Goal: Task Accomplishment & Management: Use online tool/utility

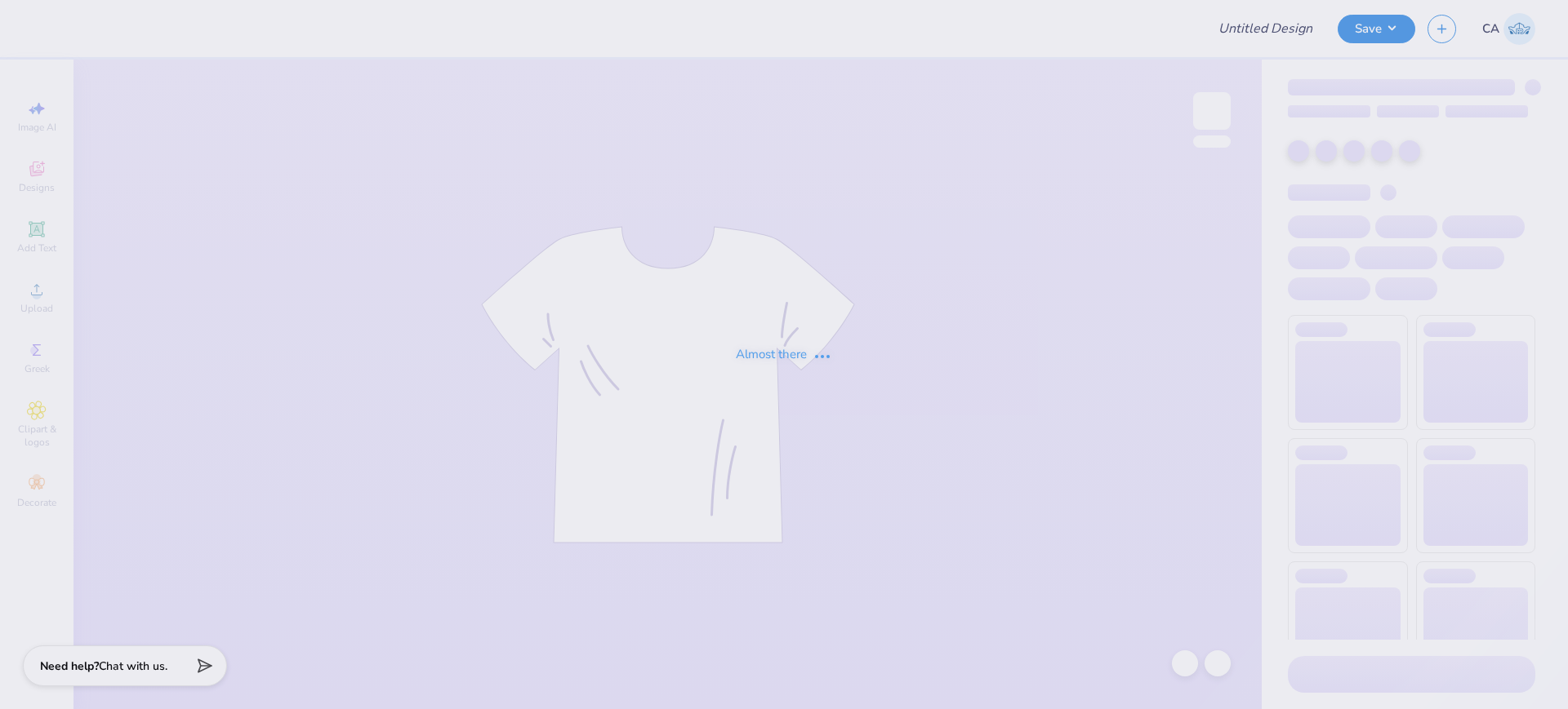
type input "FPS239531"
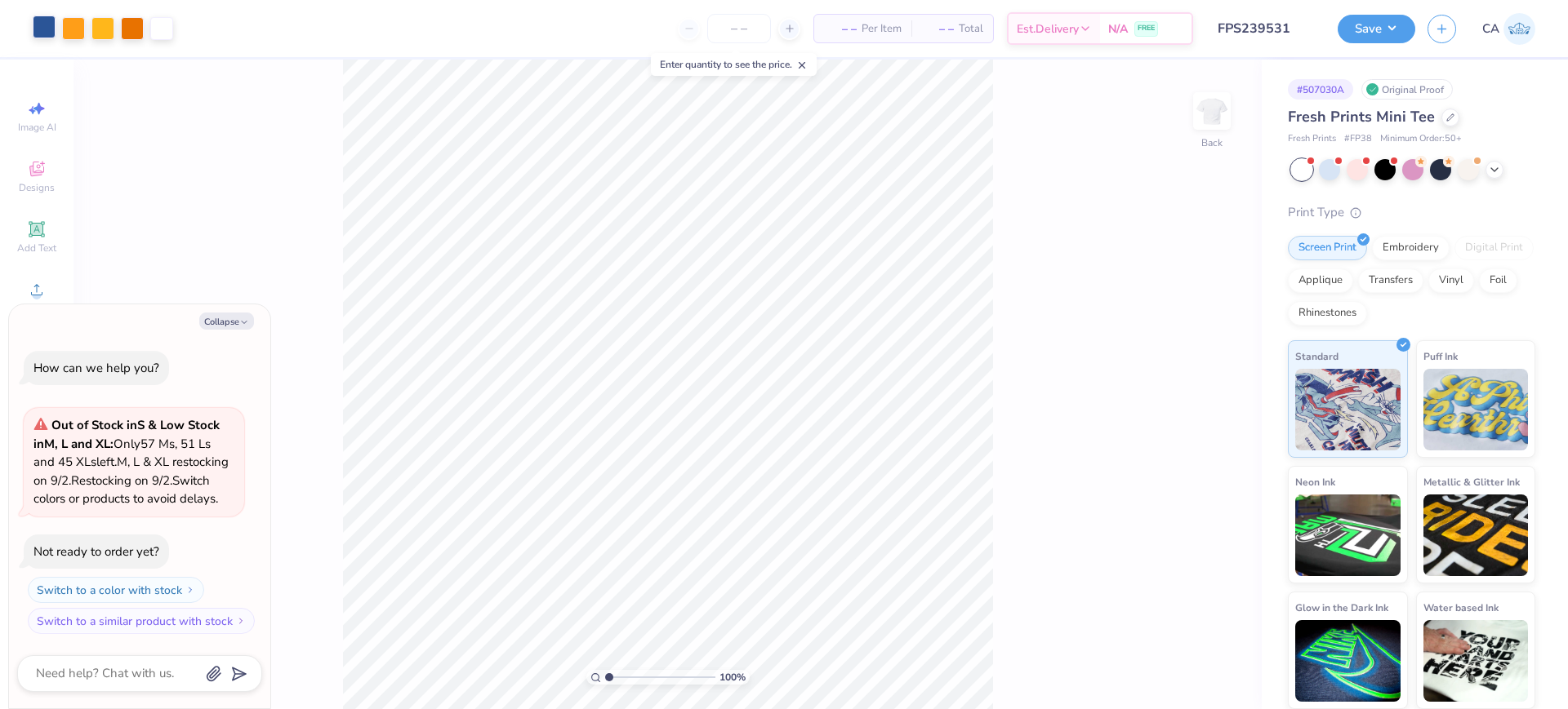
click at [49, 26] on div at bounding box center [44, 27] width 23 height 23
type textarea "x"
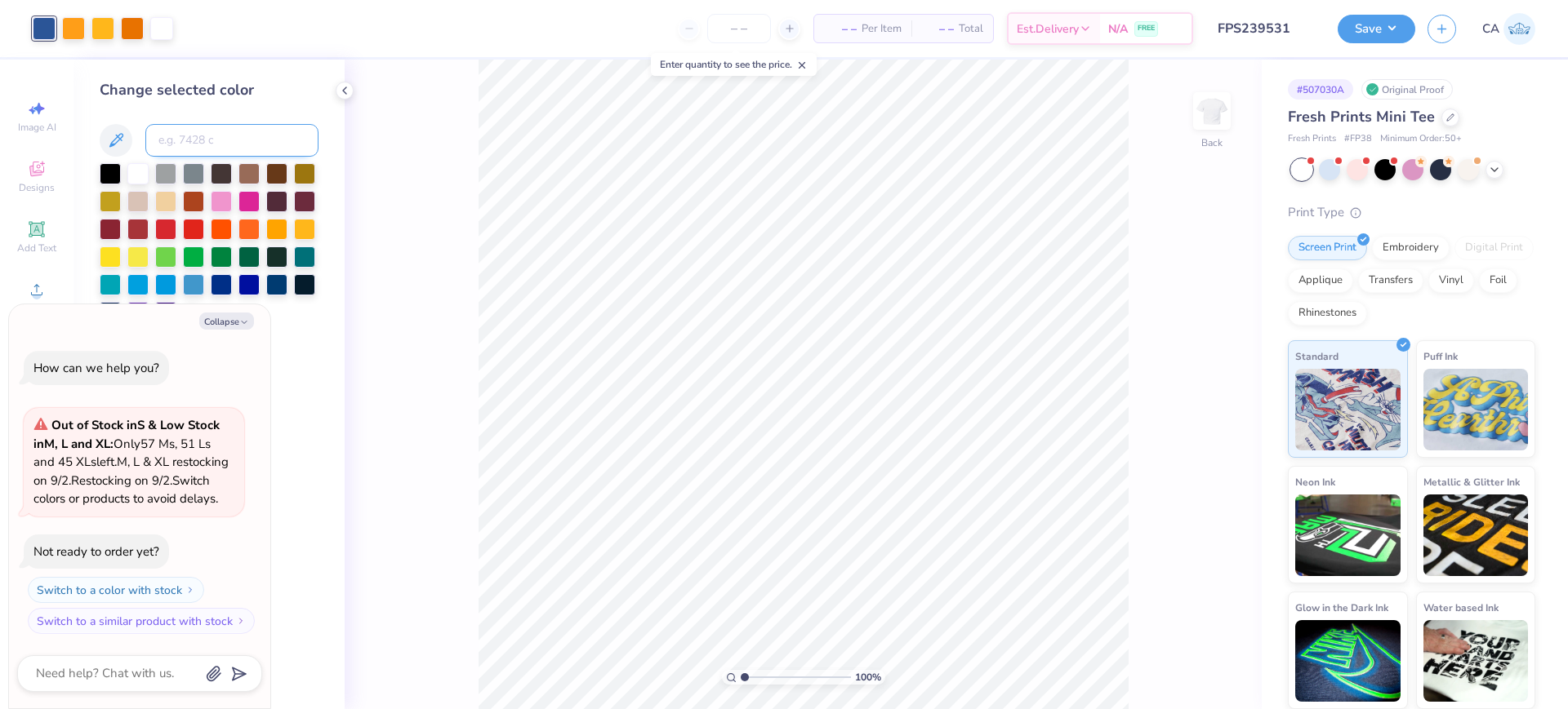
click at [172, 131] on input at bounding box center [231, 141] width 173 height 33
type input "7699"
click at [124, 28] on div at bounding box center [132, 27] width 23 height 23
type textarea "x"
click at [195, 152] on input at bounding box center [231, 141] width 173 height 33
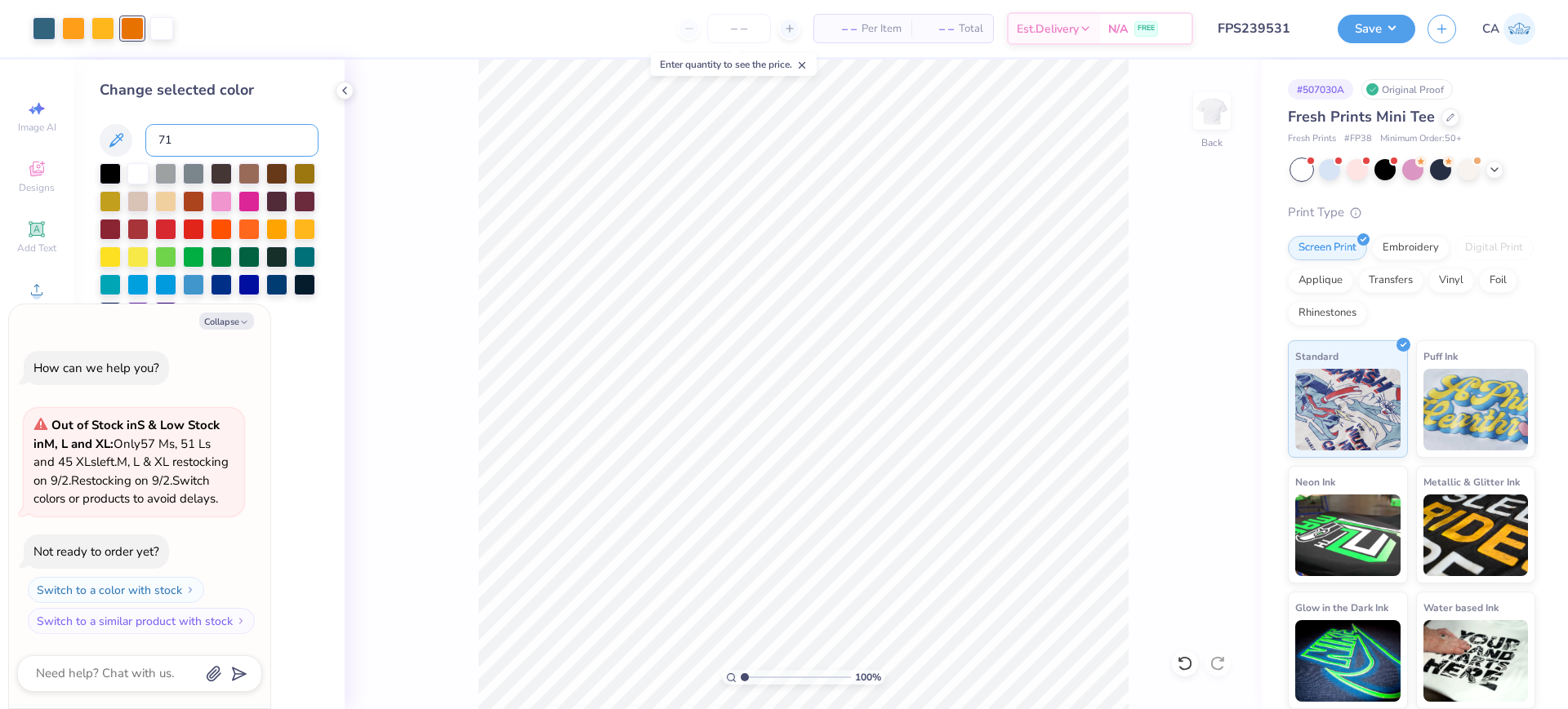
type input "718"
click at [1383, 17] on button "Save" at bounding box center [1376, 26] width 77 height 28
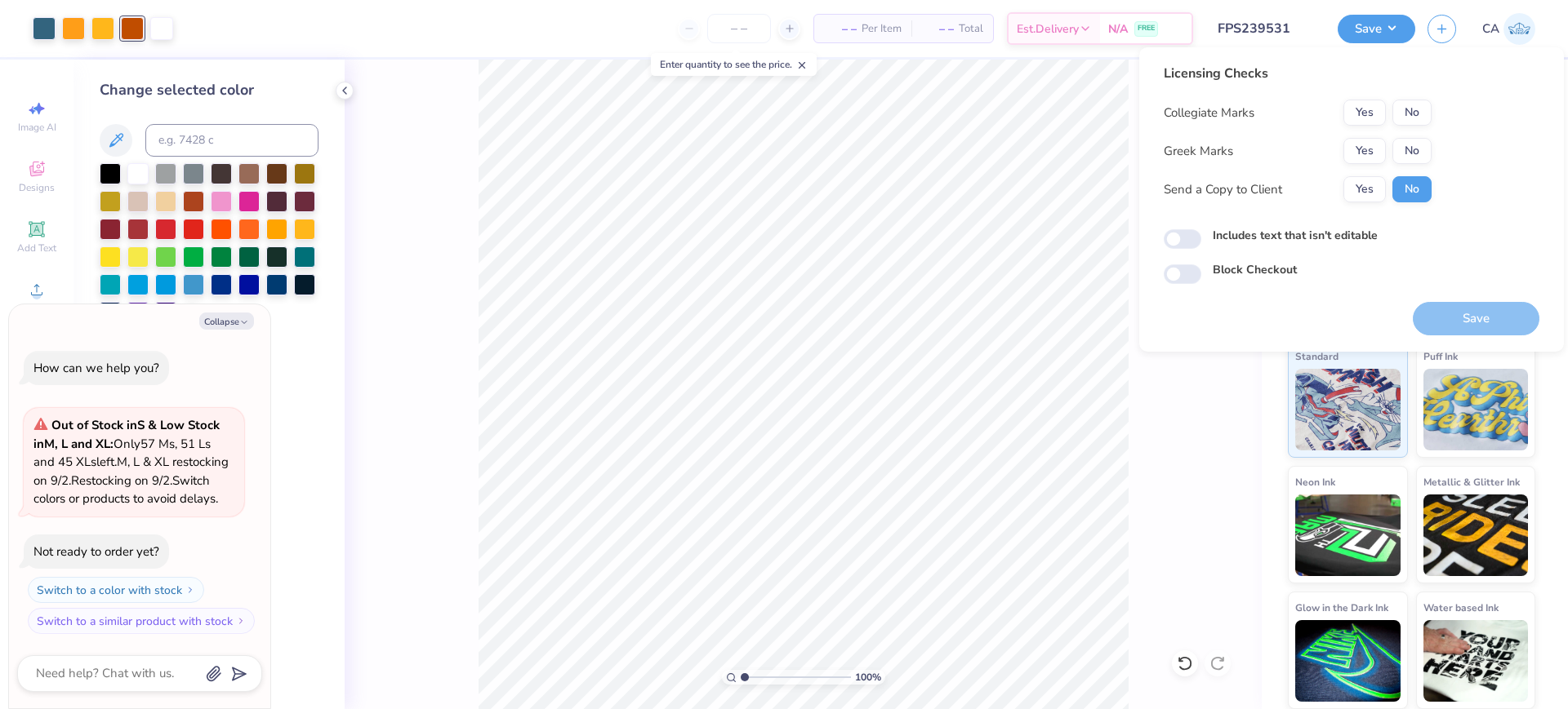
click at [1387, 147] on div "Yes No" at bounding box center [1387, 151] width 88 height 26
click at [1382, 141] on button "Yes" at bounding box center [1364, 151] width 42 height 26
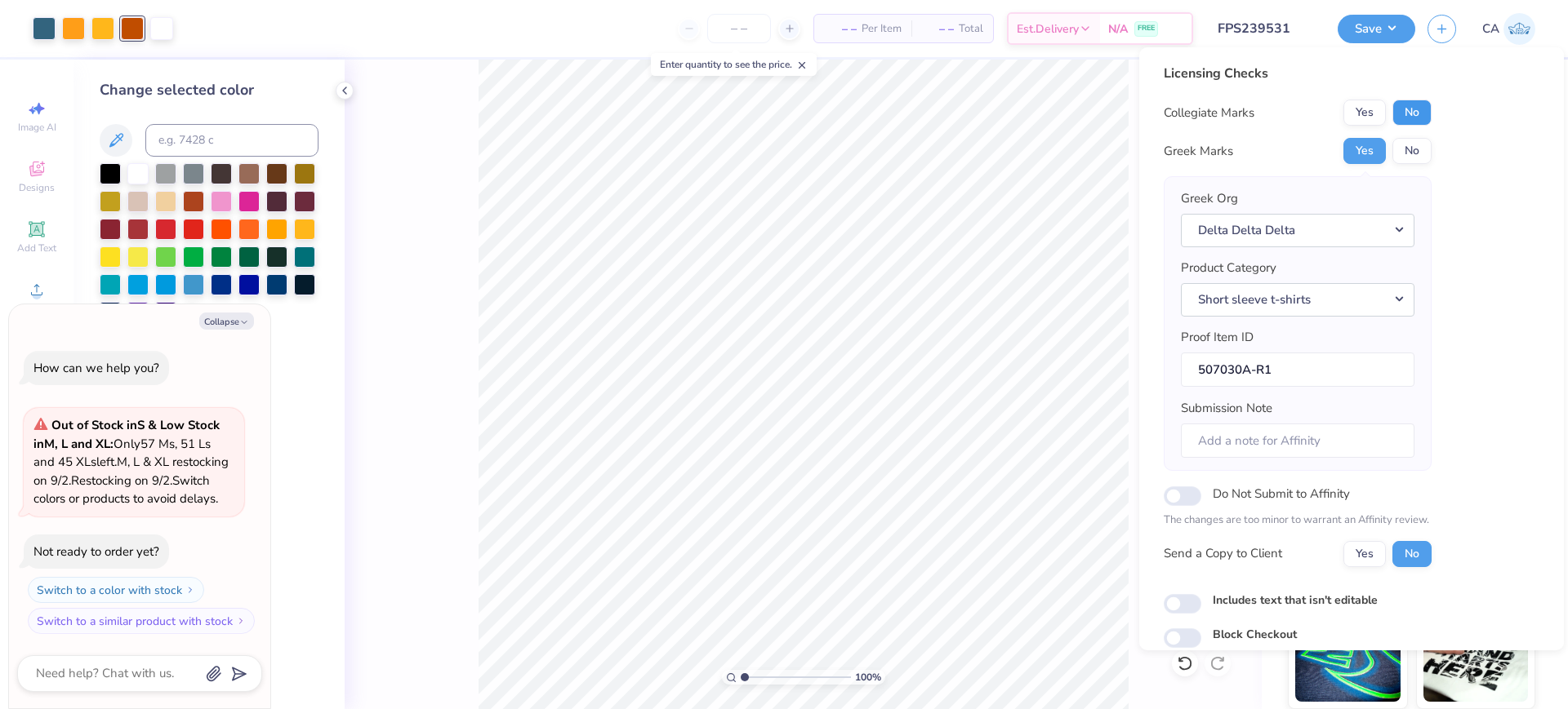
click at [1399, 118] on button "No" at bounding box center [1412, 112] width 39 height 26
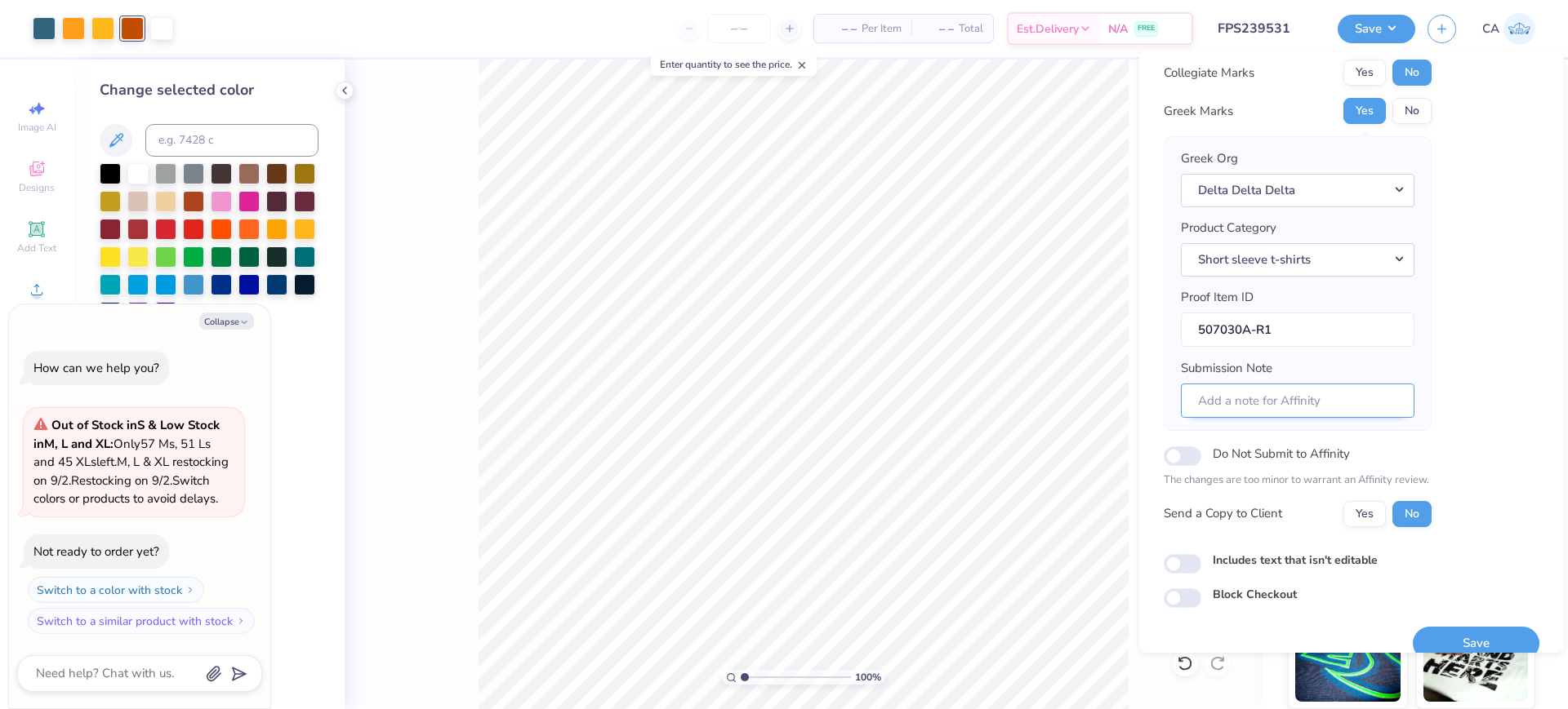
scroll to position [65, 0]
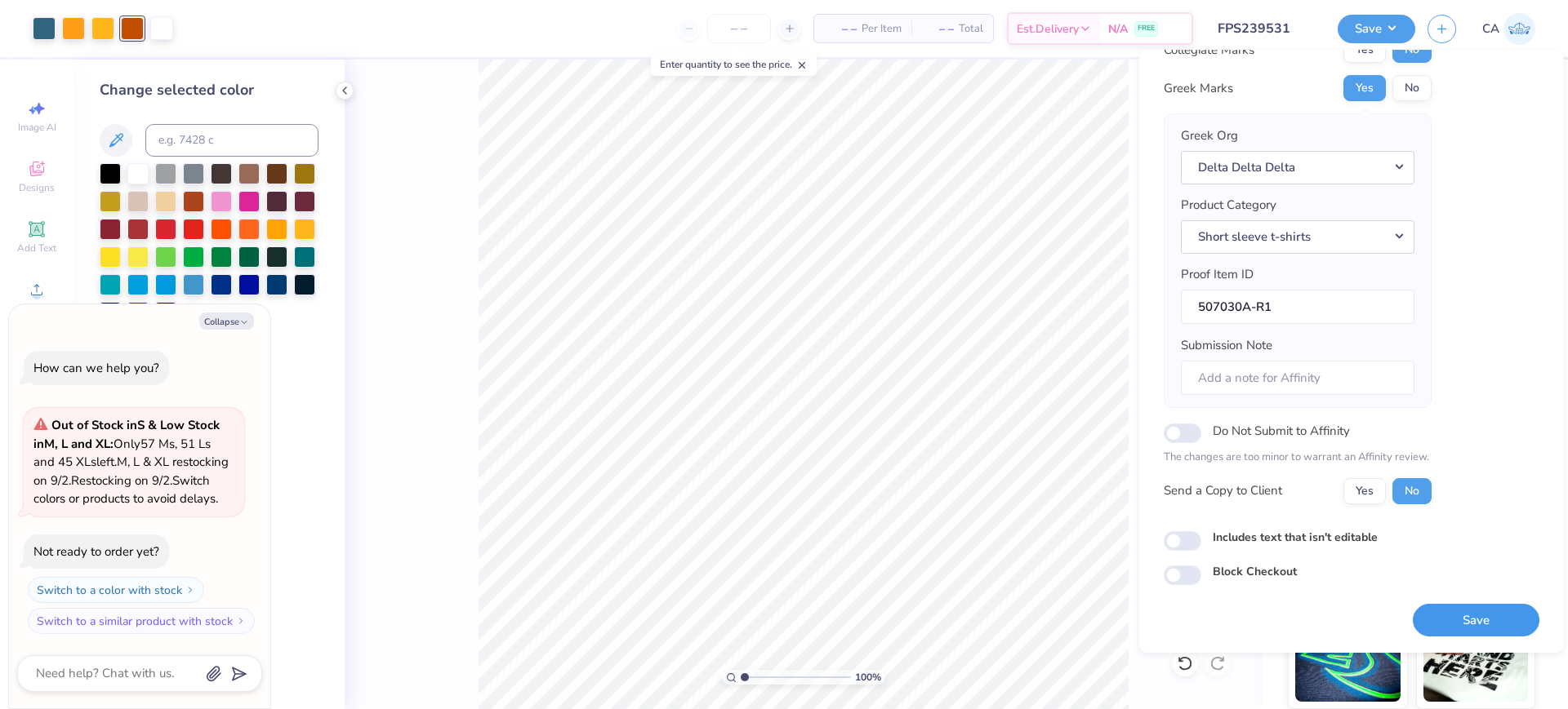
click at [1467, 620] on button "Save" at bounding box center [1476, 621] width 127 height 33
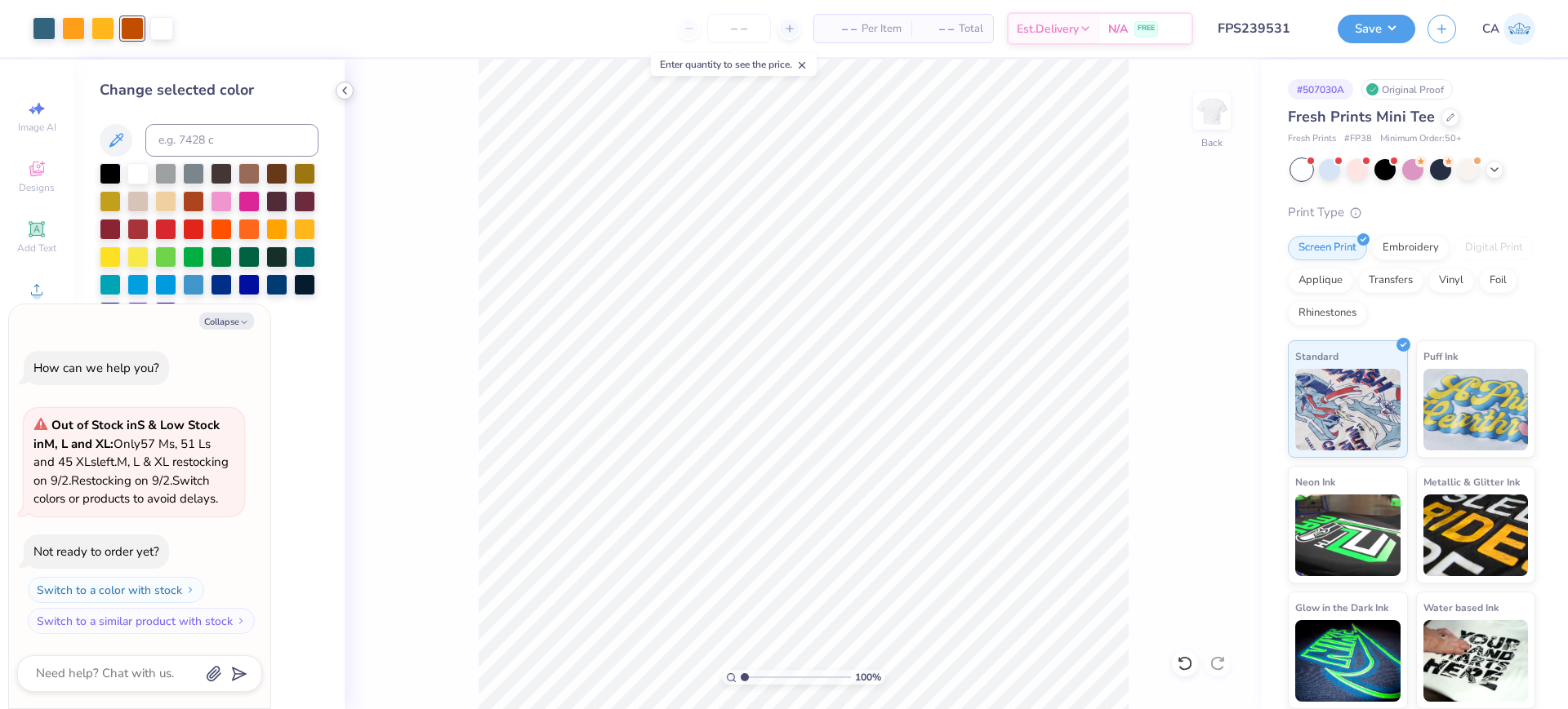
click at [339, 96] on icon at bounding box center [344, 91] width 13 height 13
type textarea "x"
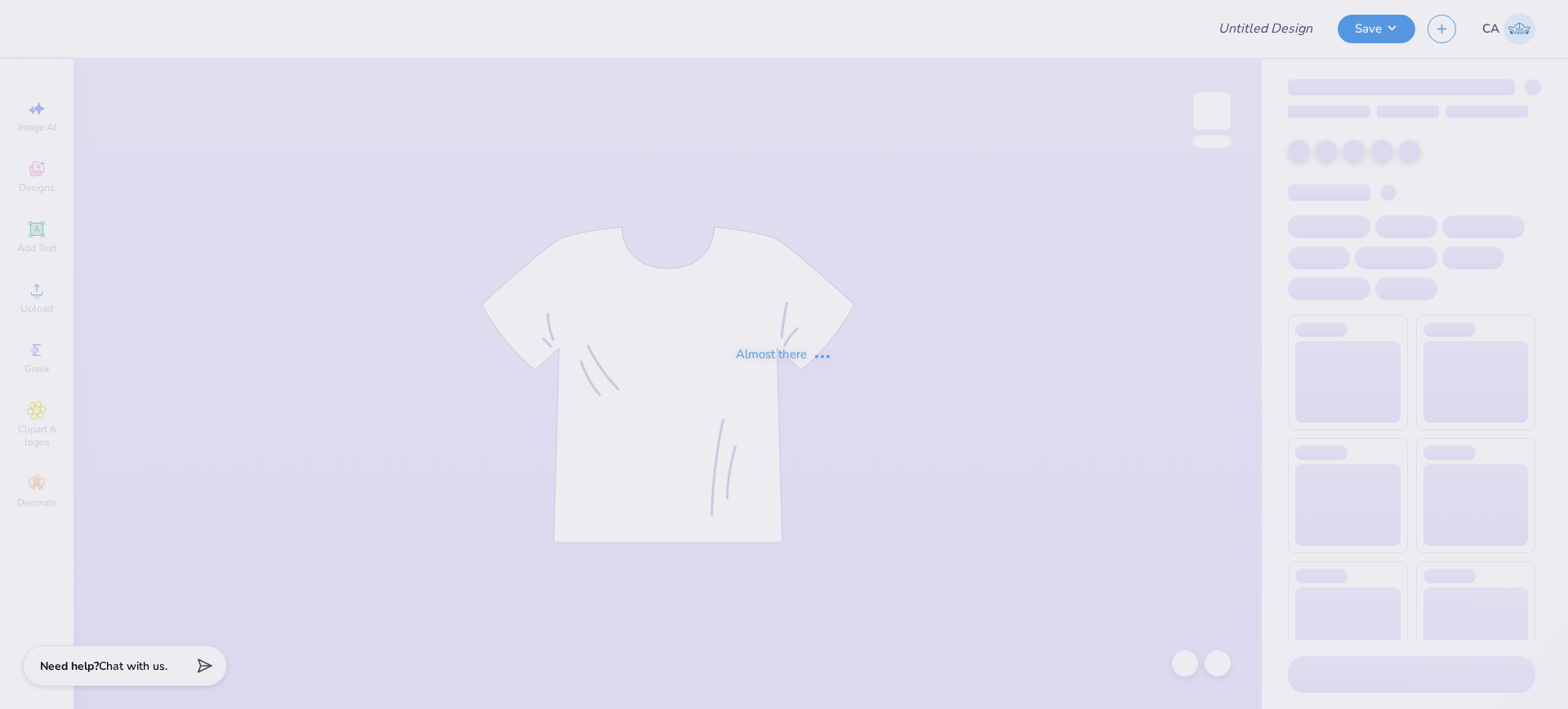
type input "FPS239531"
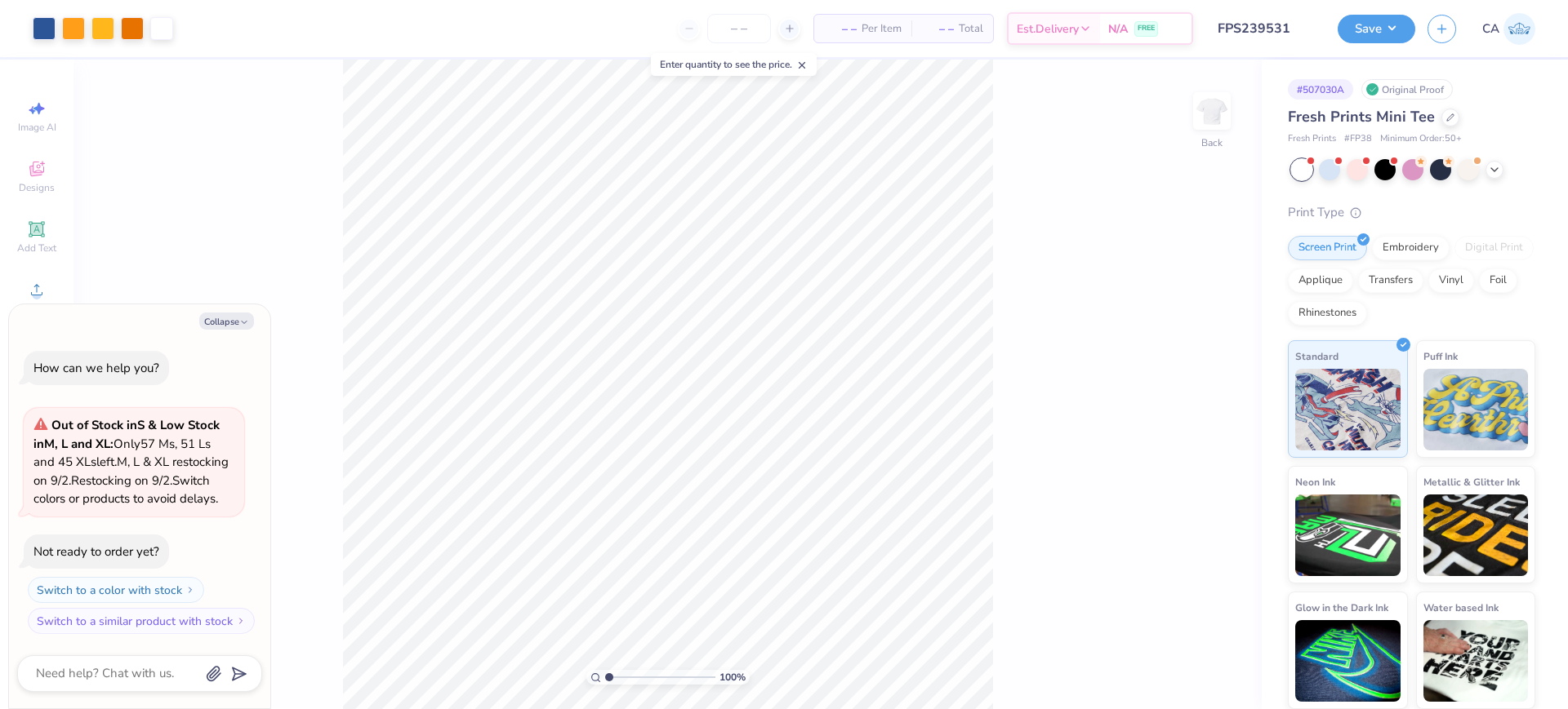
type textarea "x"
